Goal: Find specific page/section

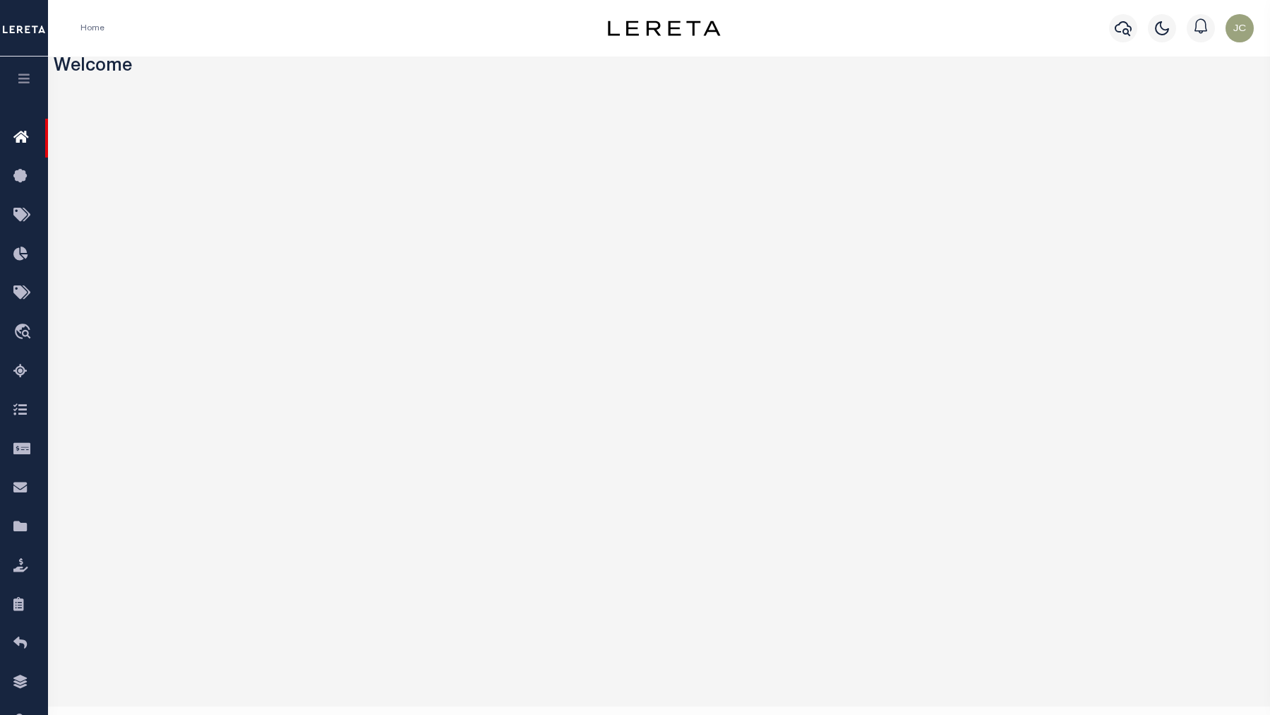
click at [17, 76] on icon "button" at bounding box center [24, 78] width 16 height 13
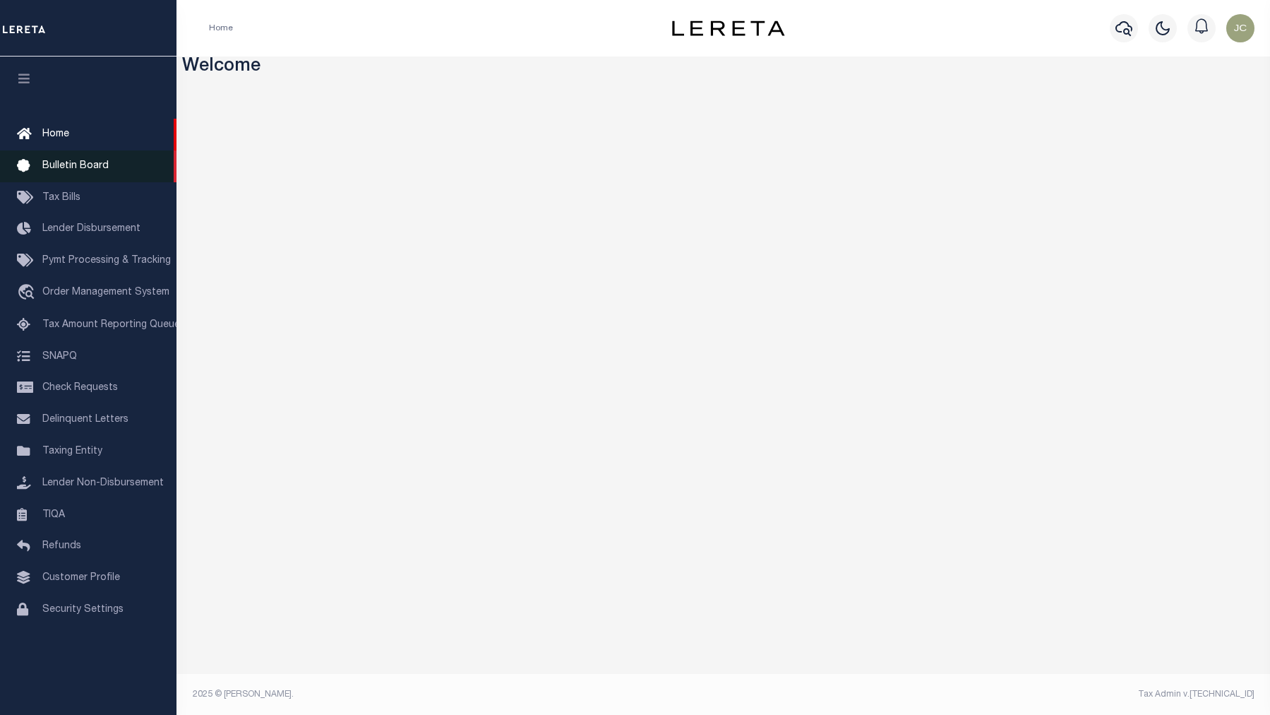
click at [73, 163] on span "Bulletin Board" at bounding box center [75, 166] width 66 height 10
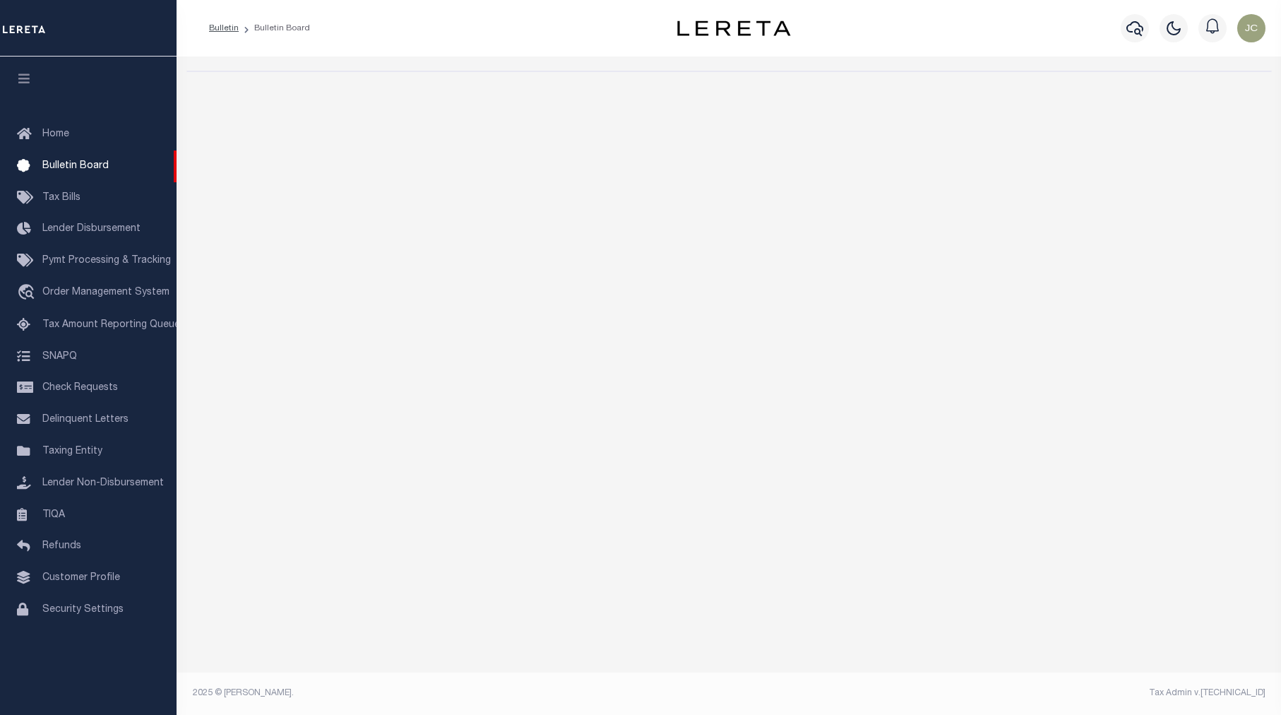
select select "50"
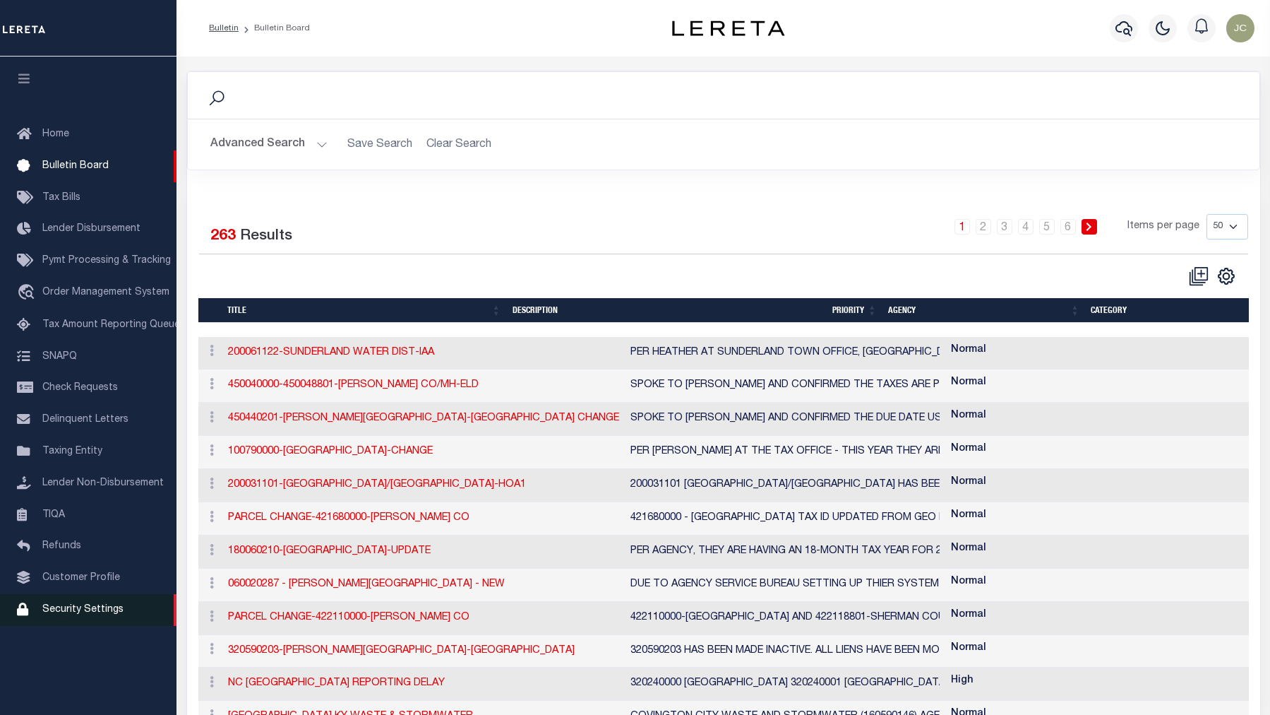
click at [160, 626] on link "Security Settings" at bounding box center [88, 610] width 177 height 32
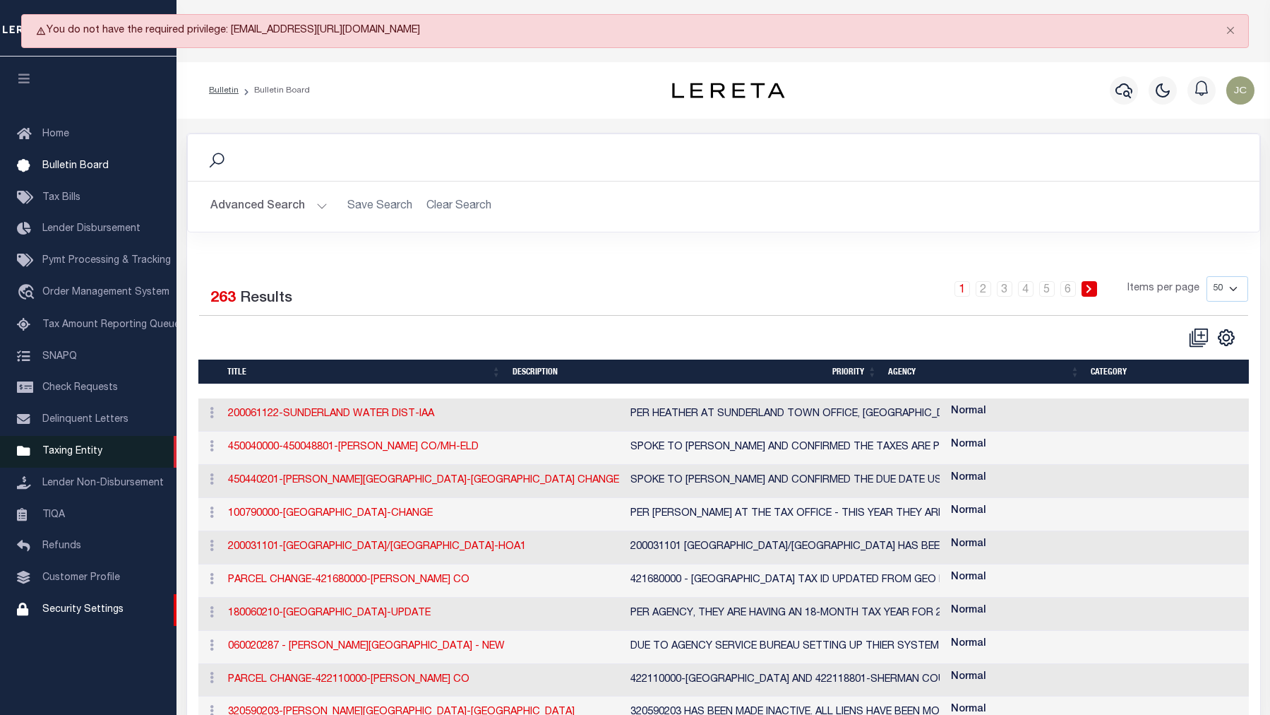
click at [91, 456] on span "Taxing Entity" at bounding box center [72, 451] width 60 height 10
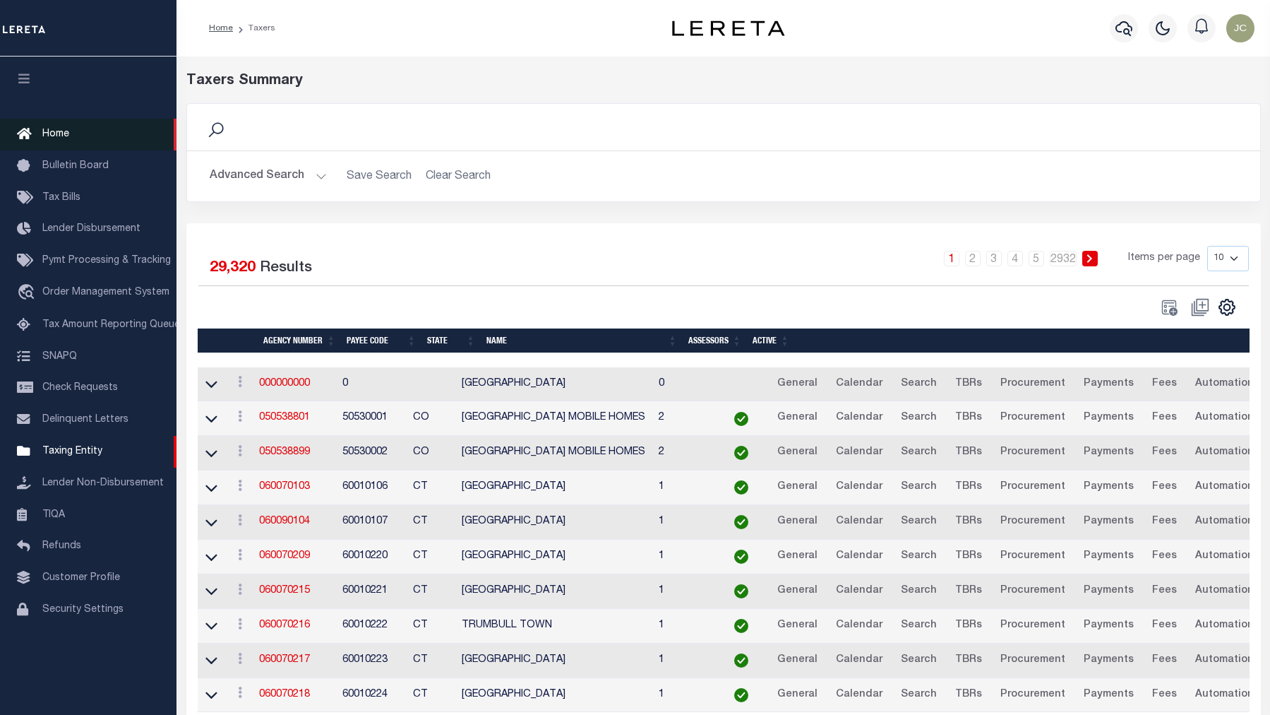
click at [90, 145] on link "Home" at bounding box center [88, 135] width 177 height 32
